Goal: Information Seeking & Learning: Learn about a topic

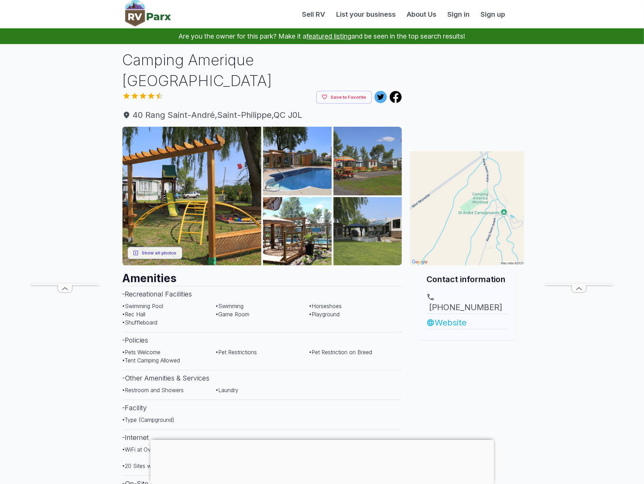
click at [458, 317] on link "Website" at bounding box center [466, 323] width 81 height 12
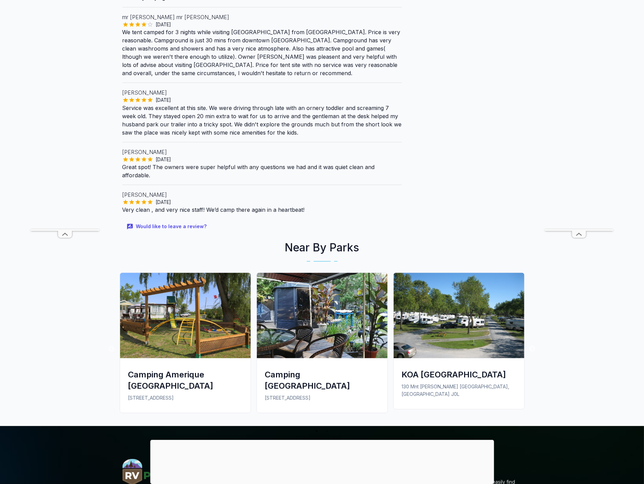
scroll to position [684, 0]
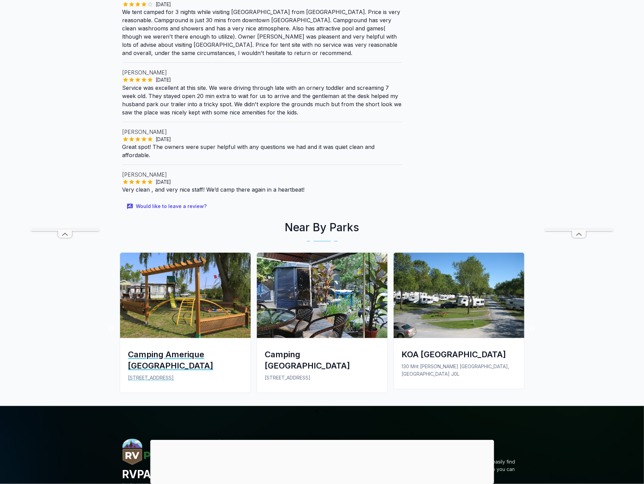
click at [234, 349] on div "Camping Amerique [GEOGRAPHIC_DATA]" at bounding box center [185, 360] width 114 height 23
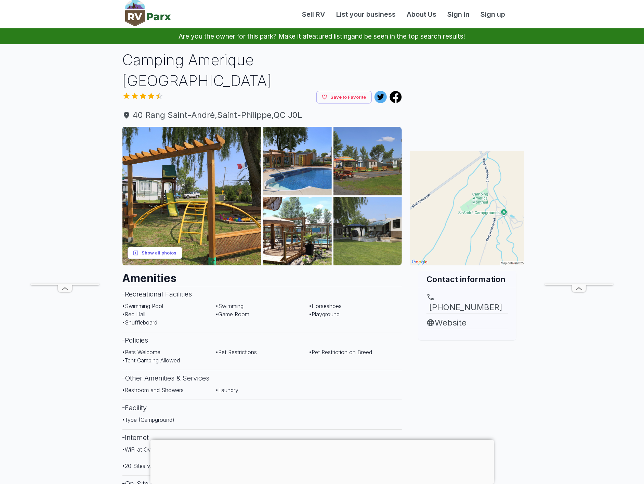
click at [150, 247] on button "Show all photos" at bounding box center [155, 253] width 55 height 13
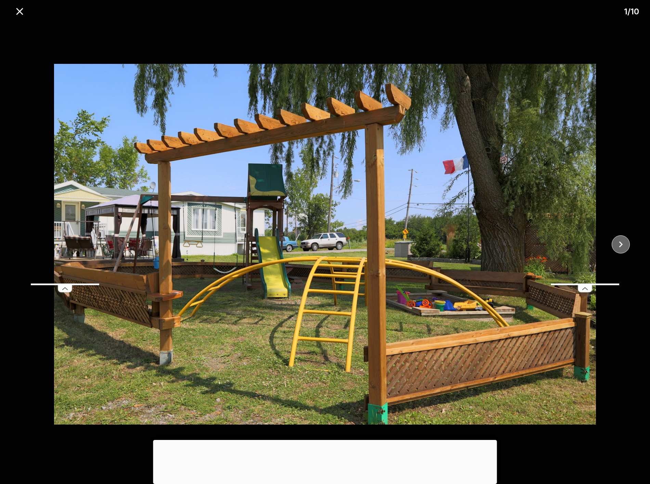
click at [622, 244] on icon "close" at bounding box center [621, 244] width 4 height 6
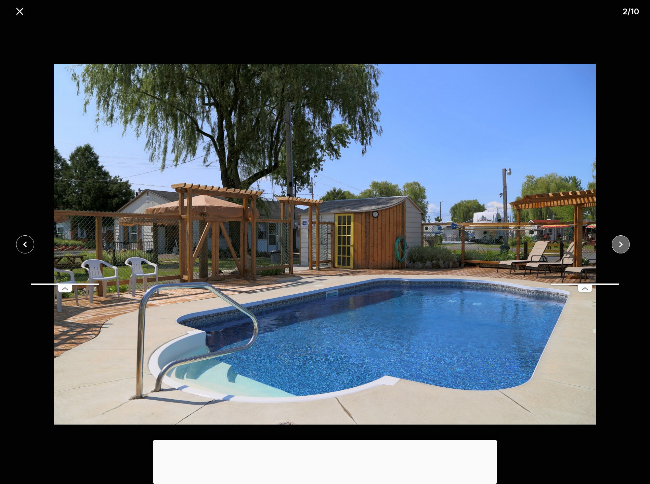
click at [622, 244] on icon "close" at bounding box center [621, 244] width 4 height 6
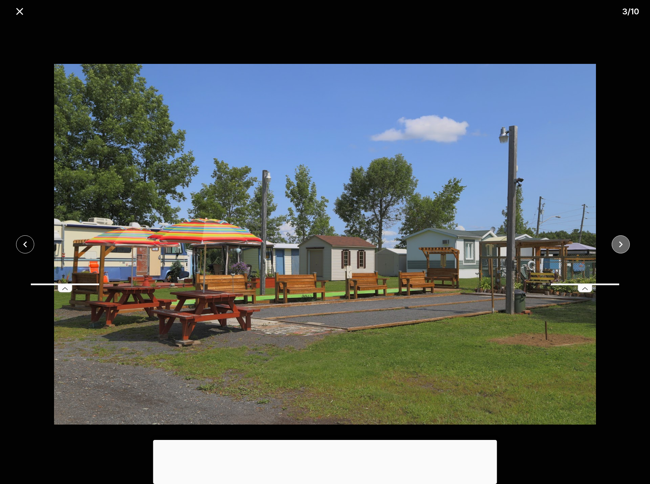
click at [622, 244] on icon "close" at bounding box center [621, 244] width 4 height 6
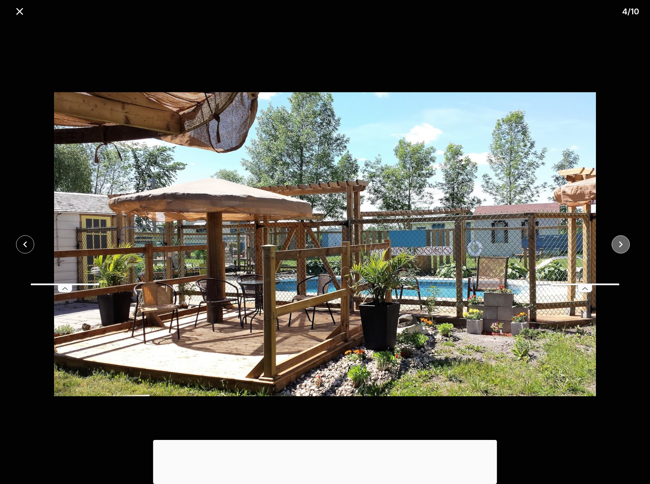
click at [622, 244] on icon "close" at bounding box center [621, 244] width 4 height 6
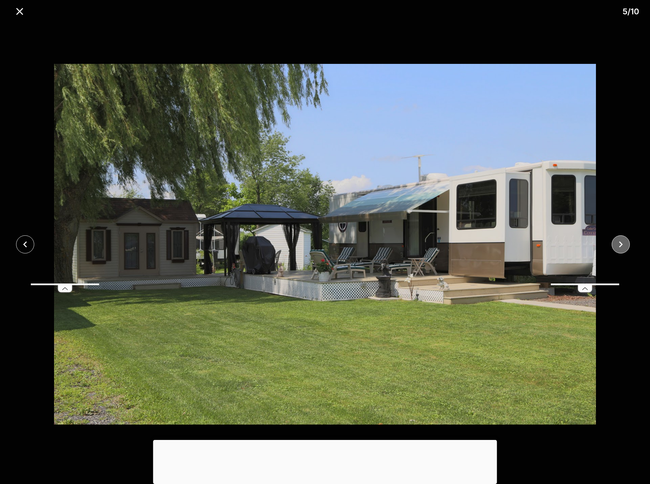
click at [622, 244] on icon "close" at bounding box center [621, 244] width 4 height 6
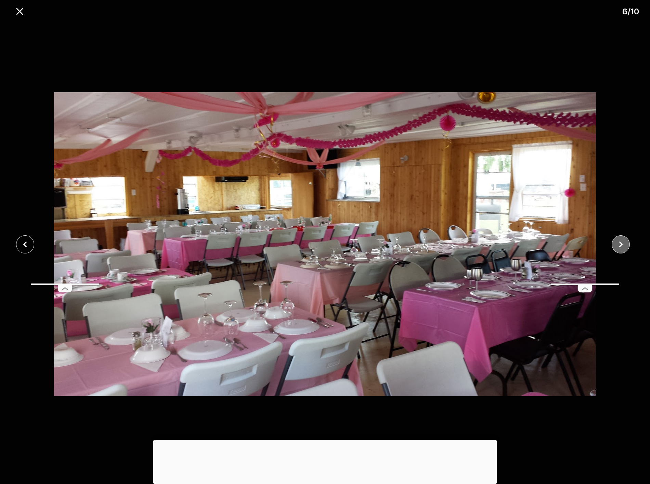
click at [622, 244] on icon "close" at bounding box center [621, 244] width 4 height 6
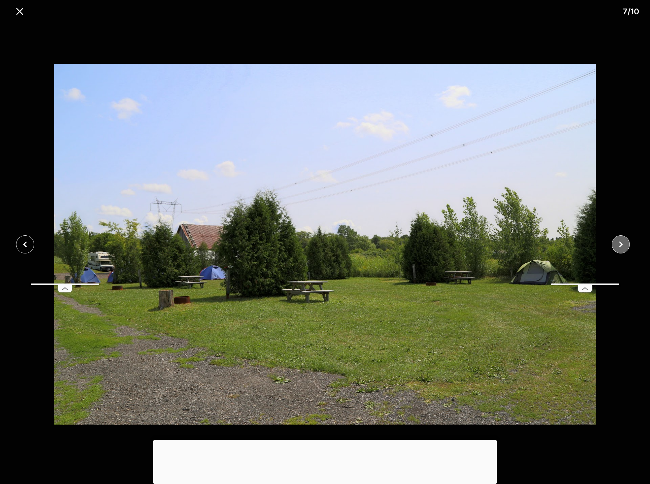
click at [622, 244] on icon "close" at bounding box center [621, 244] width 4 height 6
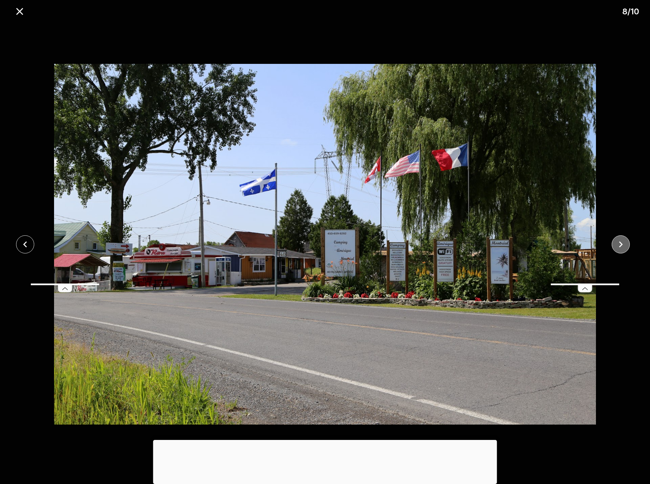
click at [622, 244] on icon "close" at bounding box center [621, 244] width 4 height 6
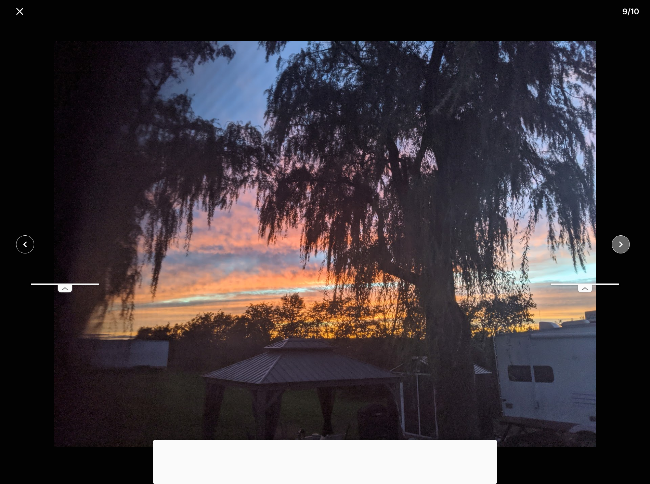
click at [622, 244] on icon "close" at bounding box center [621, 244] width 4 height 6
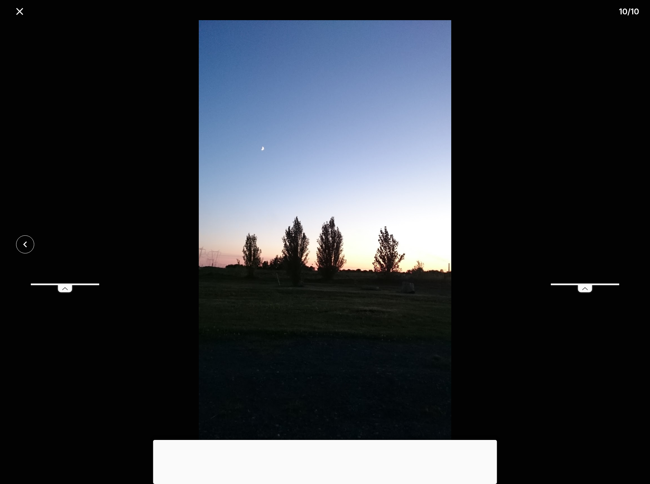
click at [622, 244] on div at bounding box center [325, 244] width 650 height 449
drag, startPoint x: 20, startPoint y: 11, endPoint x: 64, endPoint y: 30, distance: 48.5
click at [21, 10] on icon "close" at bounding box center [19, 11] width 7 height 7
